Goal: Find specific page/section: Find specific page/section

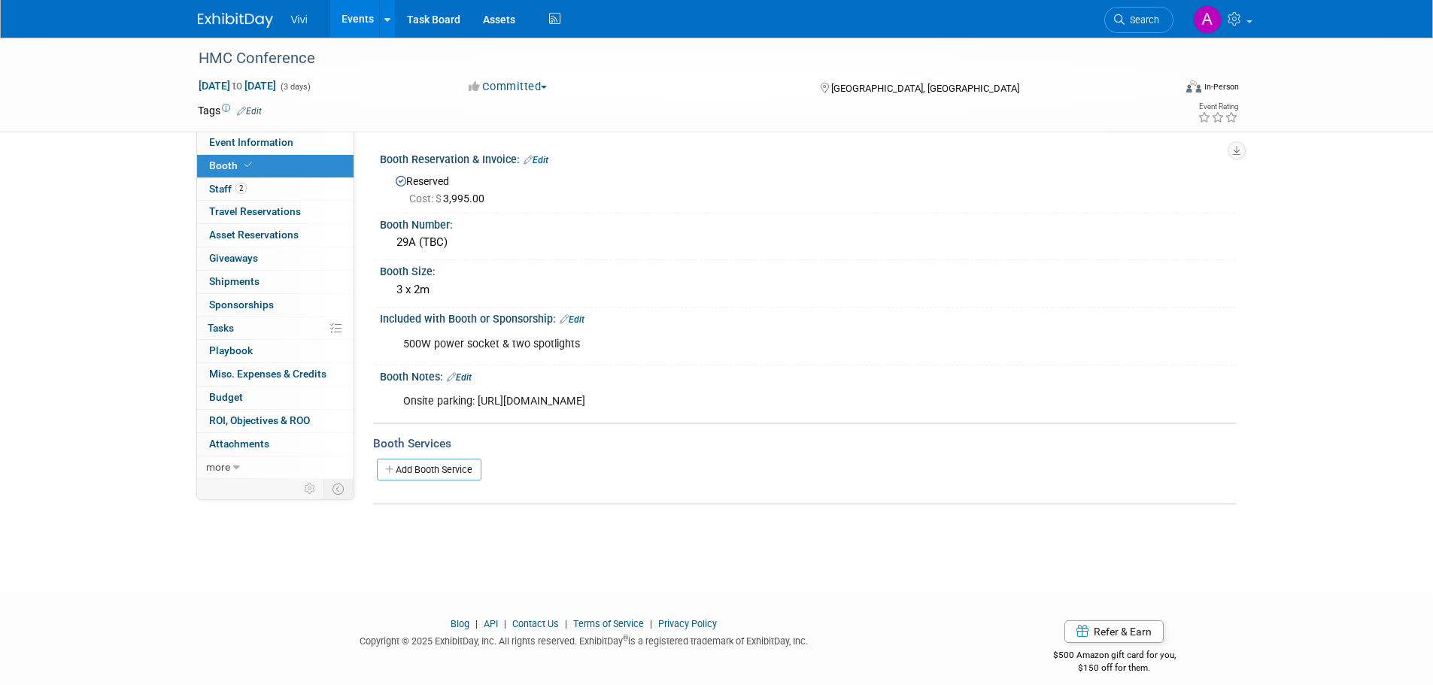
click at [345, 11] on link "Events" at bounding box center [357, 19] width 55 height 38
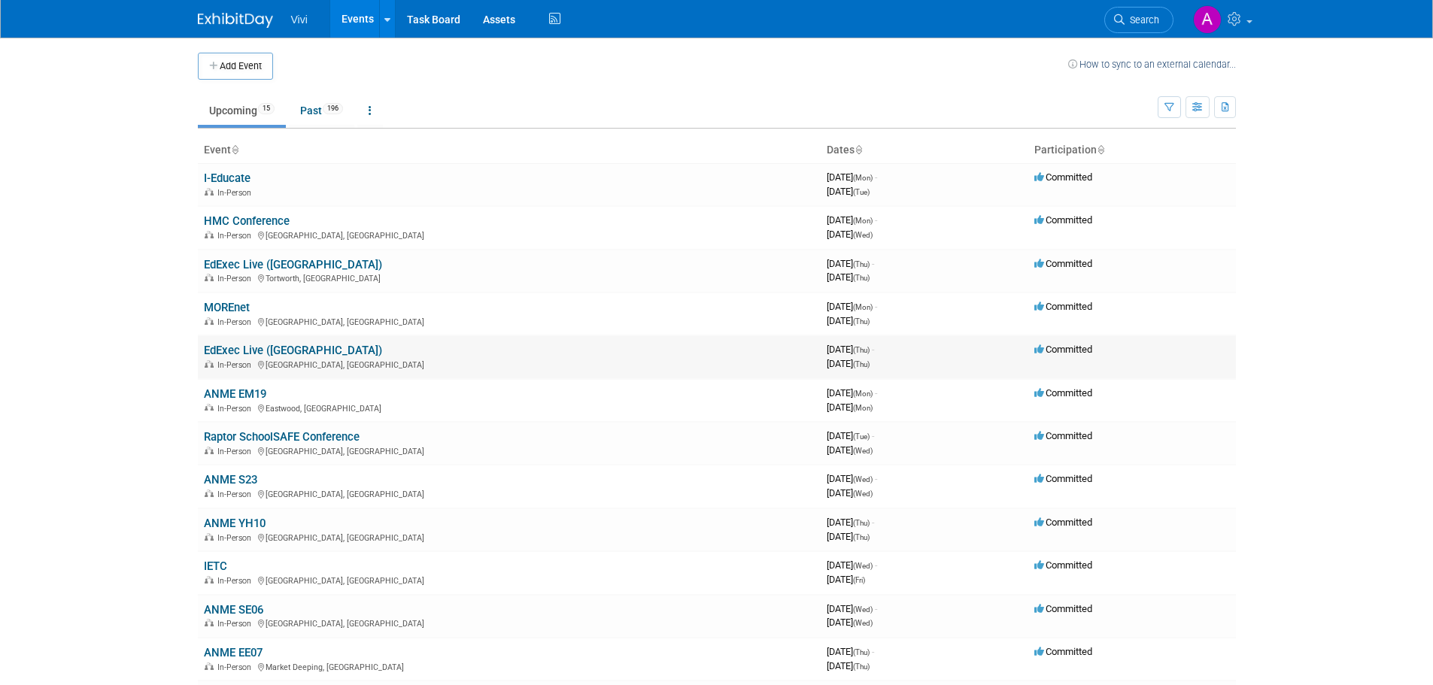
click at [263, 348] on link "EdExec Live ([GEOGRAPHIC_DATA])" at bounding box center [293, 351] width 178 height 14
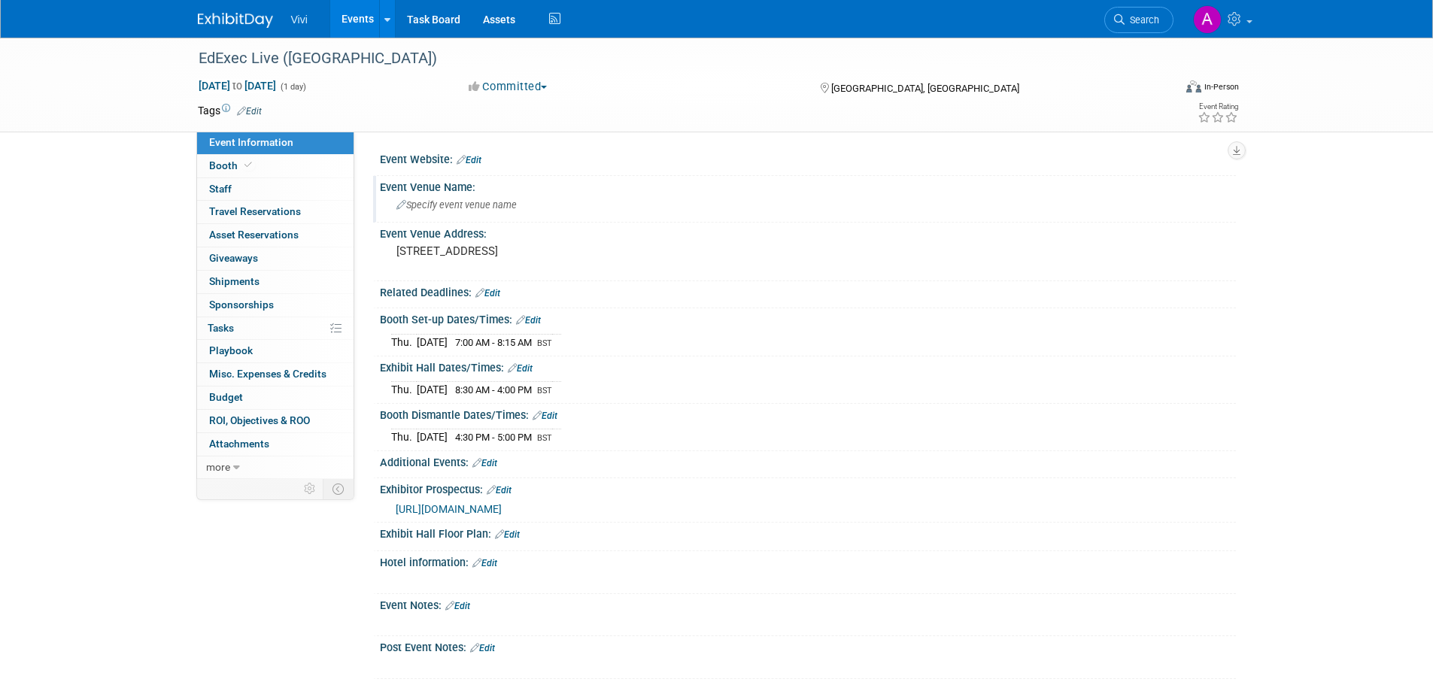
click at [451, 202] on span "Specify event venue name" at bounding box center [456, 204] width 120 height 11
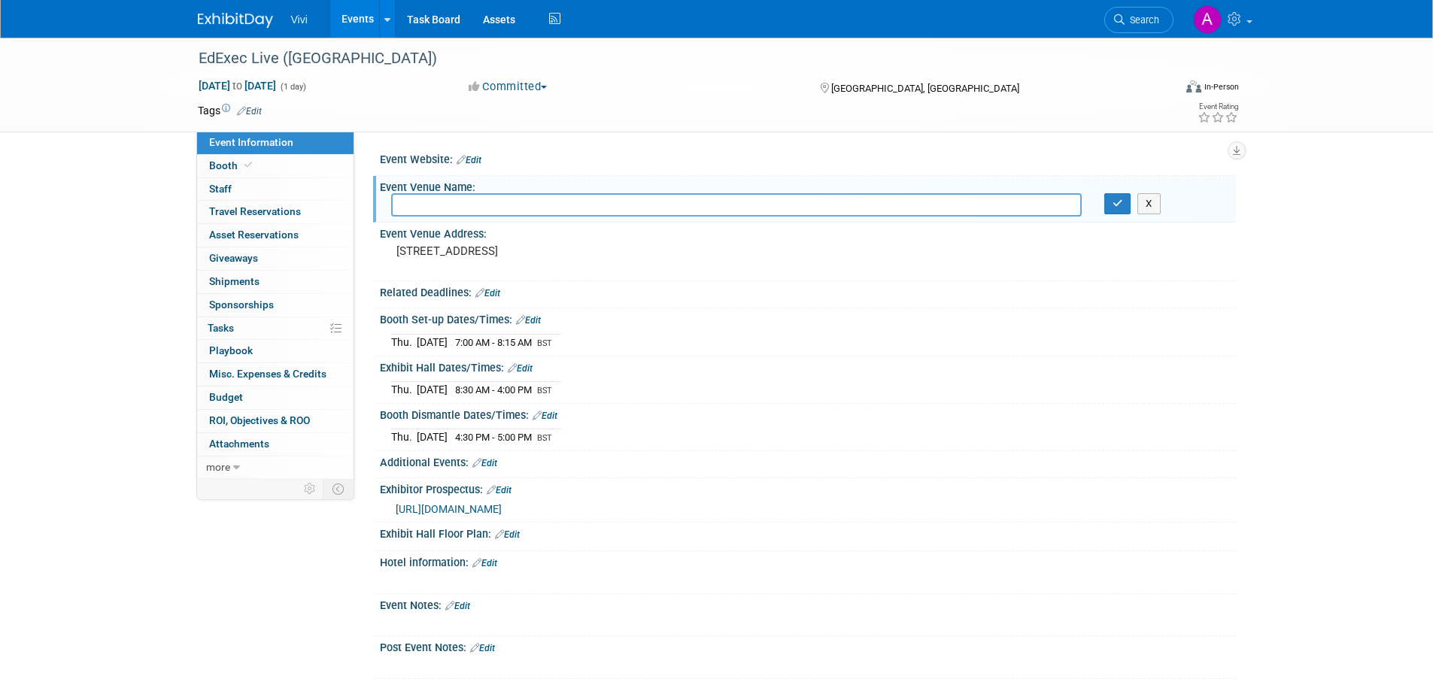
click at [451, 205] on input "text" at bounding box center [736, 204] width 691 height 23
type input "Radisson York"
click at [1270, 231] on div "EdExec Live (Yorkshire) Oct 23, 2025 to Oct 23, 2025 (1 day) Oct 23, 2025 to Oc…" at bounding box center [716, 395] width 1433 height 714
click at [502, 509] on span "https://www.edexeclive.co.uk/exhibitor-manual-yorks" at bounding box center [449, 509] width 106 height 12
click at [352, 11] on link "Events" at bounding box center [357, 19] width 55 height 38
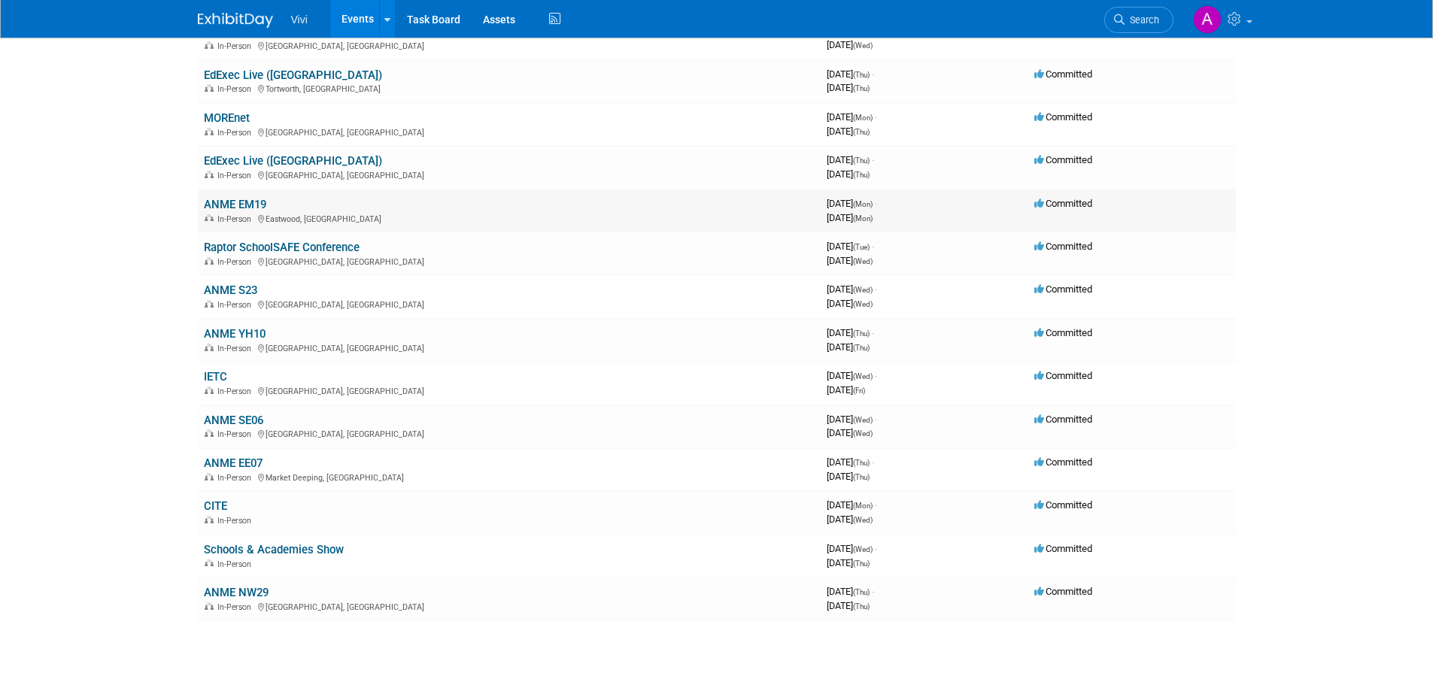
scroll to position [226, 0]
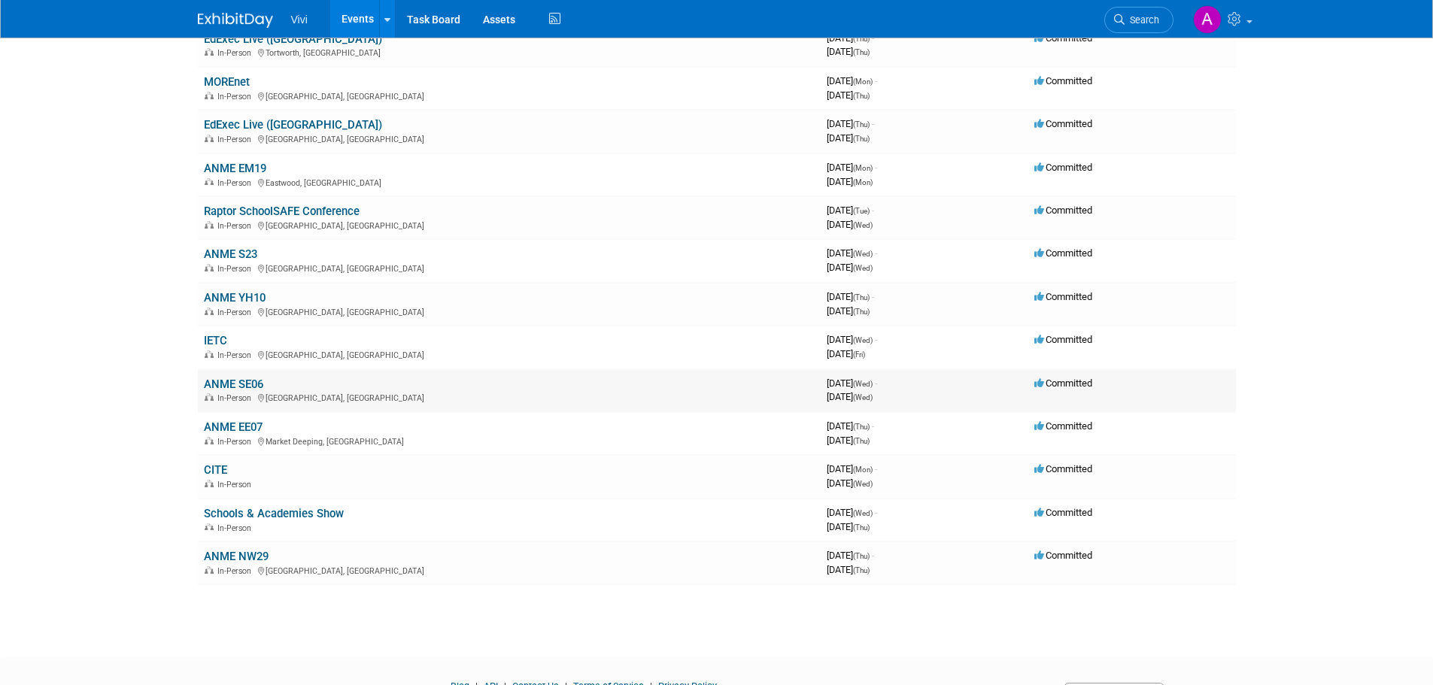
click at [239, 384] on link "ANME SE06" at bounding box center [233, 385] width 59 height 14
